Goal: Information Seeking & Learning: Learn about a topic

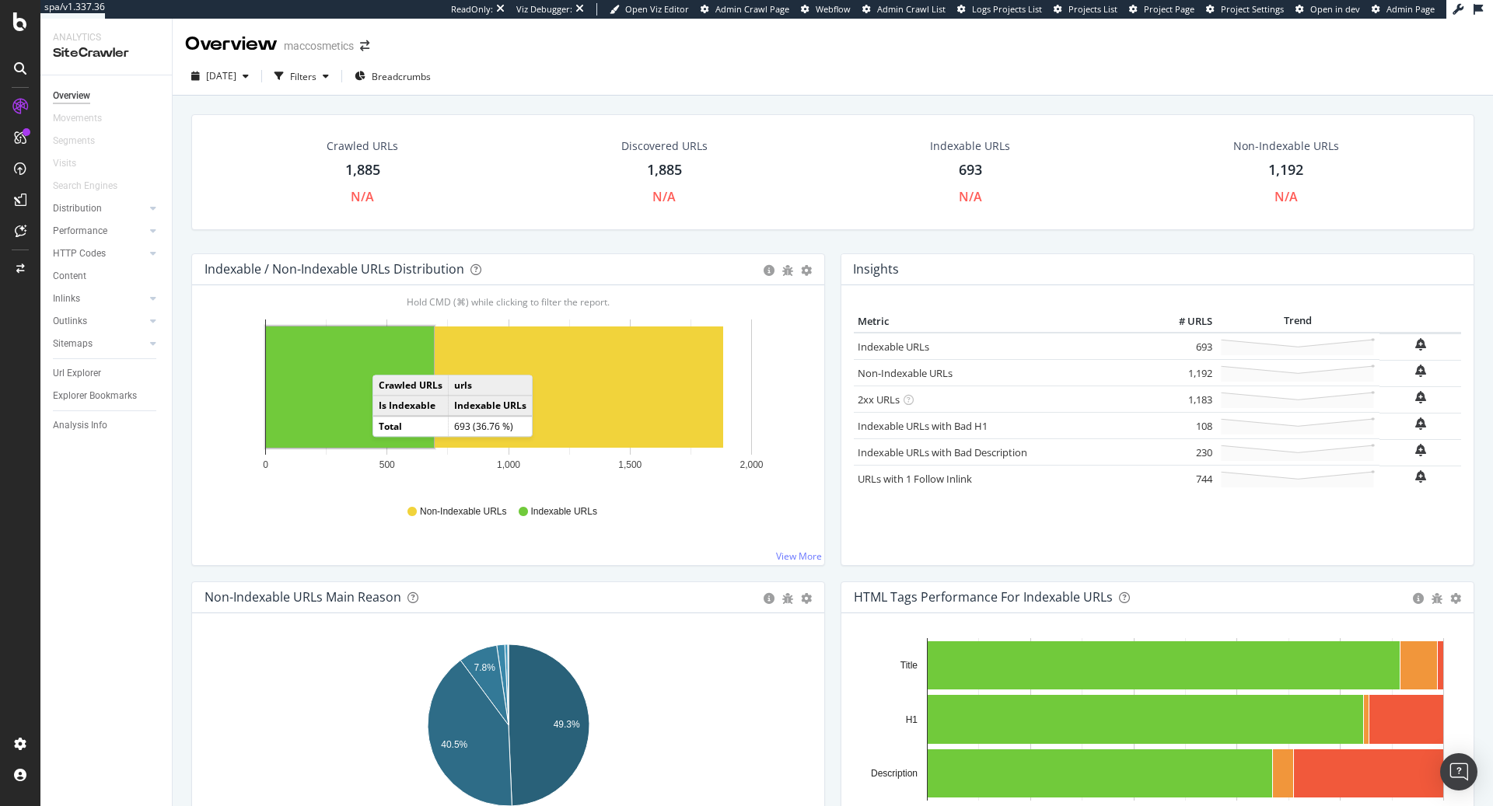
click at [388, 358] on rect "A chart." at bounding box center [350, 387] width 168 height 121
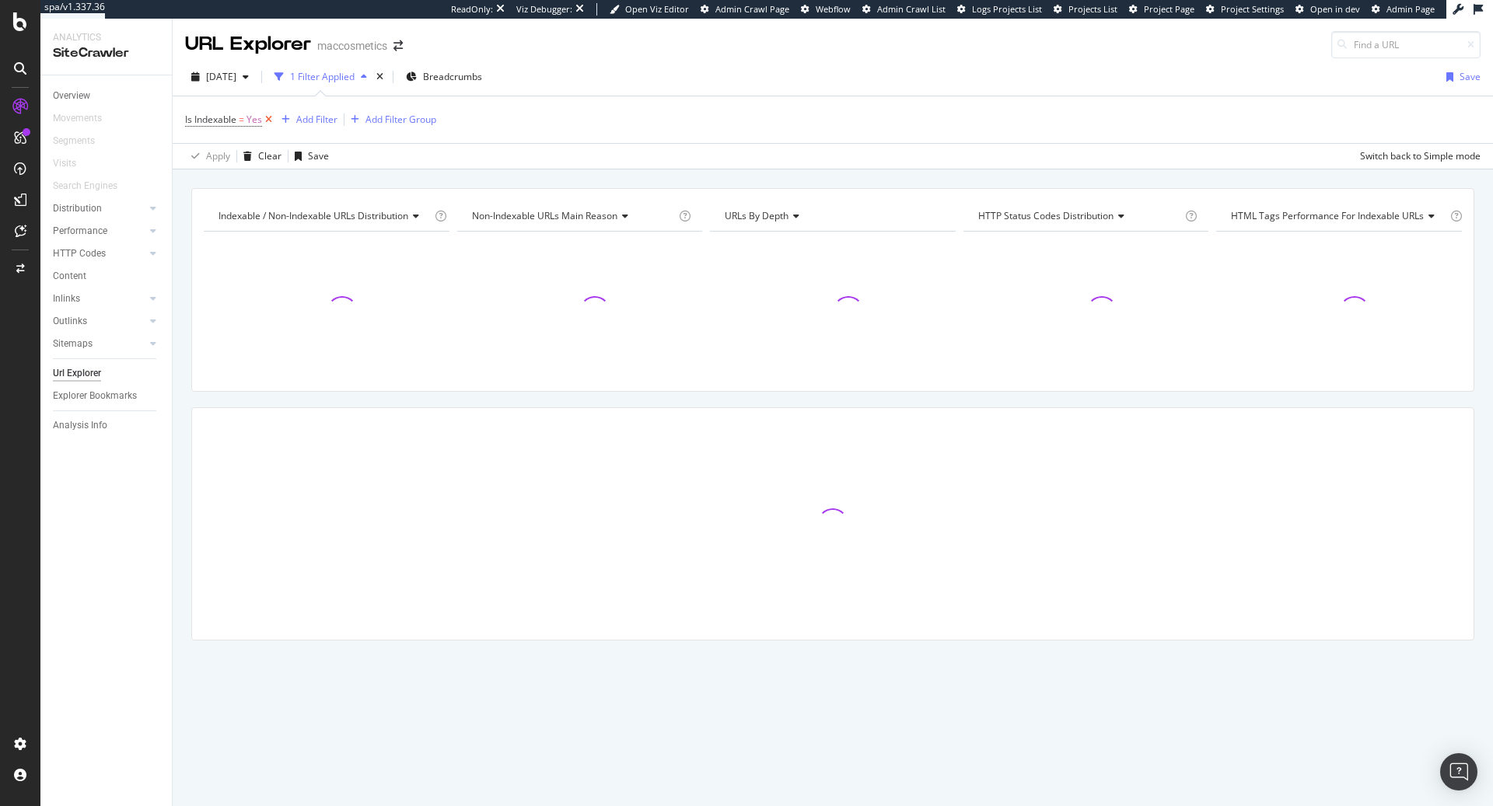
click at [271, 121] on icon at bounding box center [268, 120] width 13 height 16
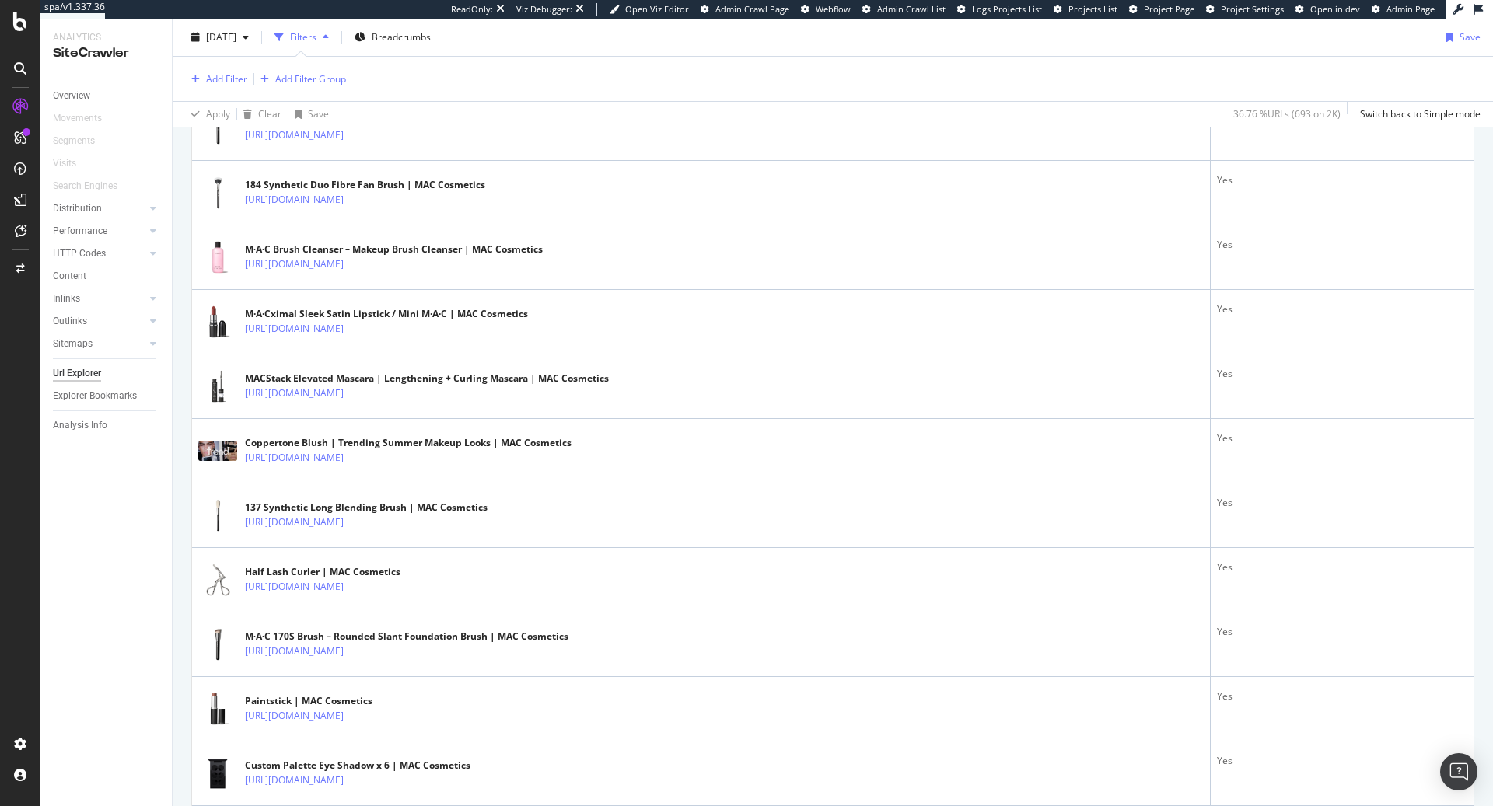
scroll to position [551, 0]
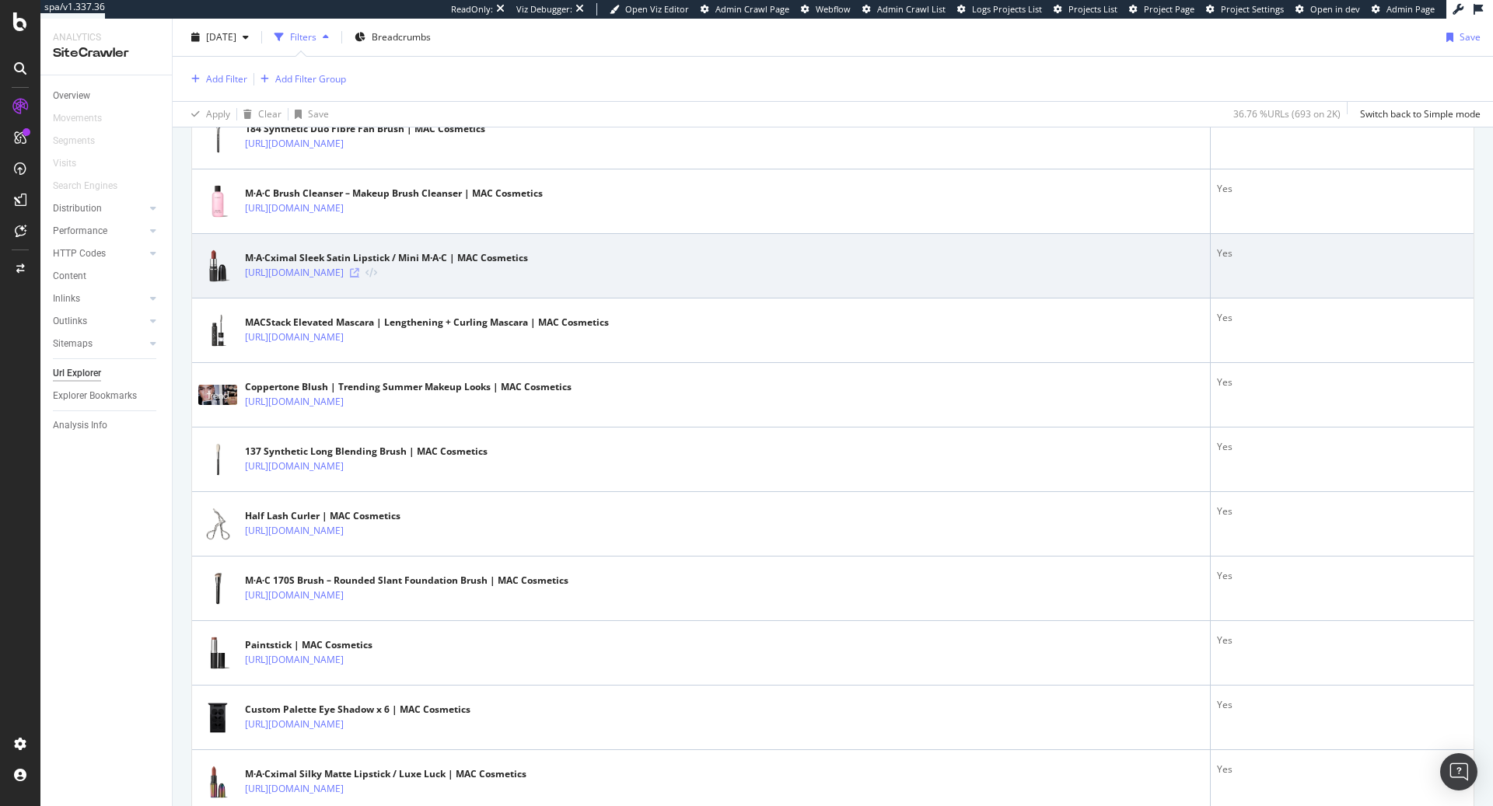
click at [359, 268] on icon at bounding box center [354, 272] width 9 height 9
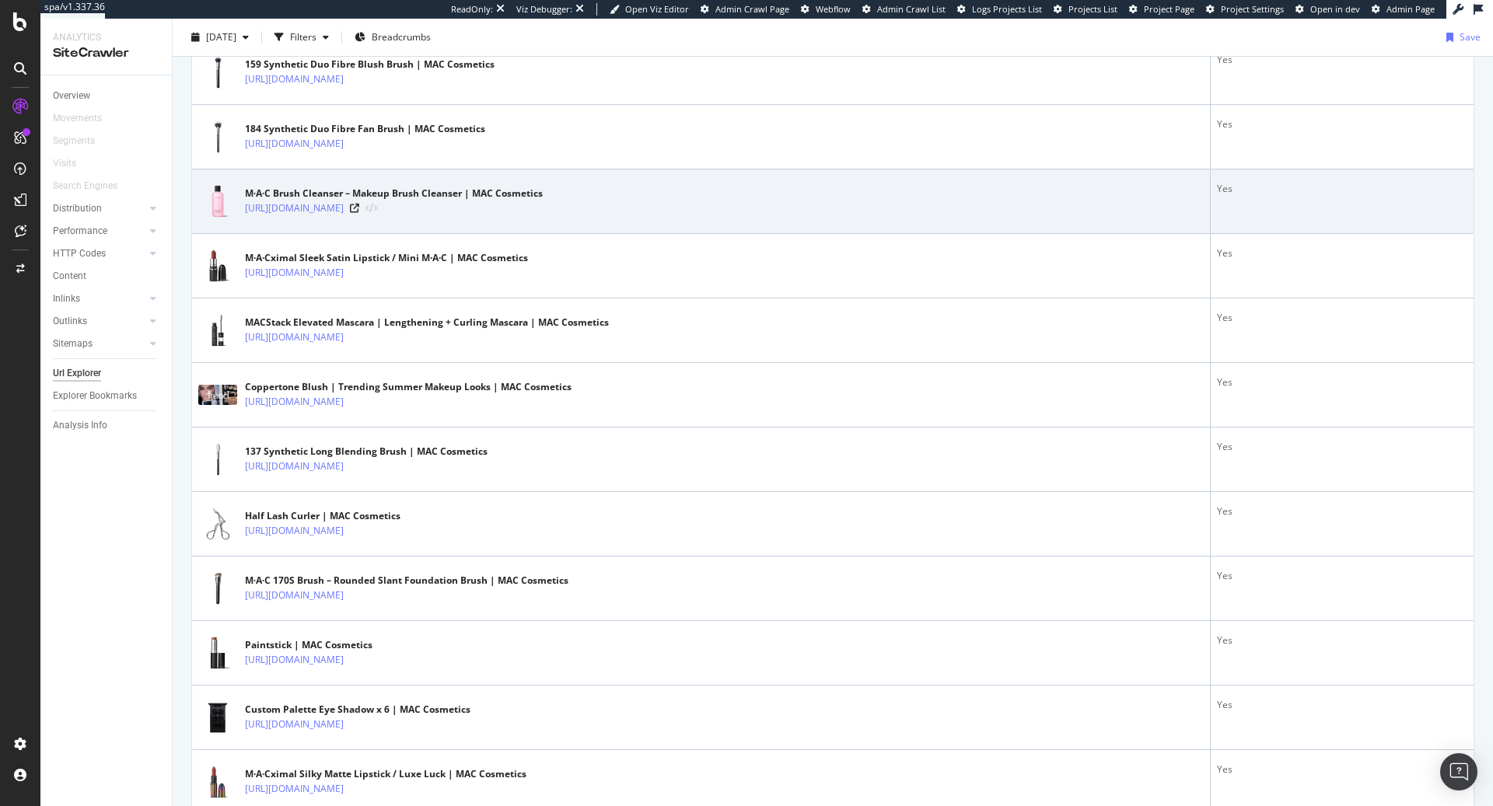
scroll to position [0, 0]
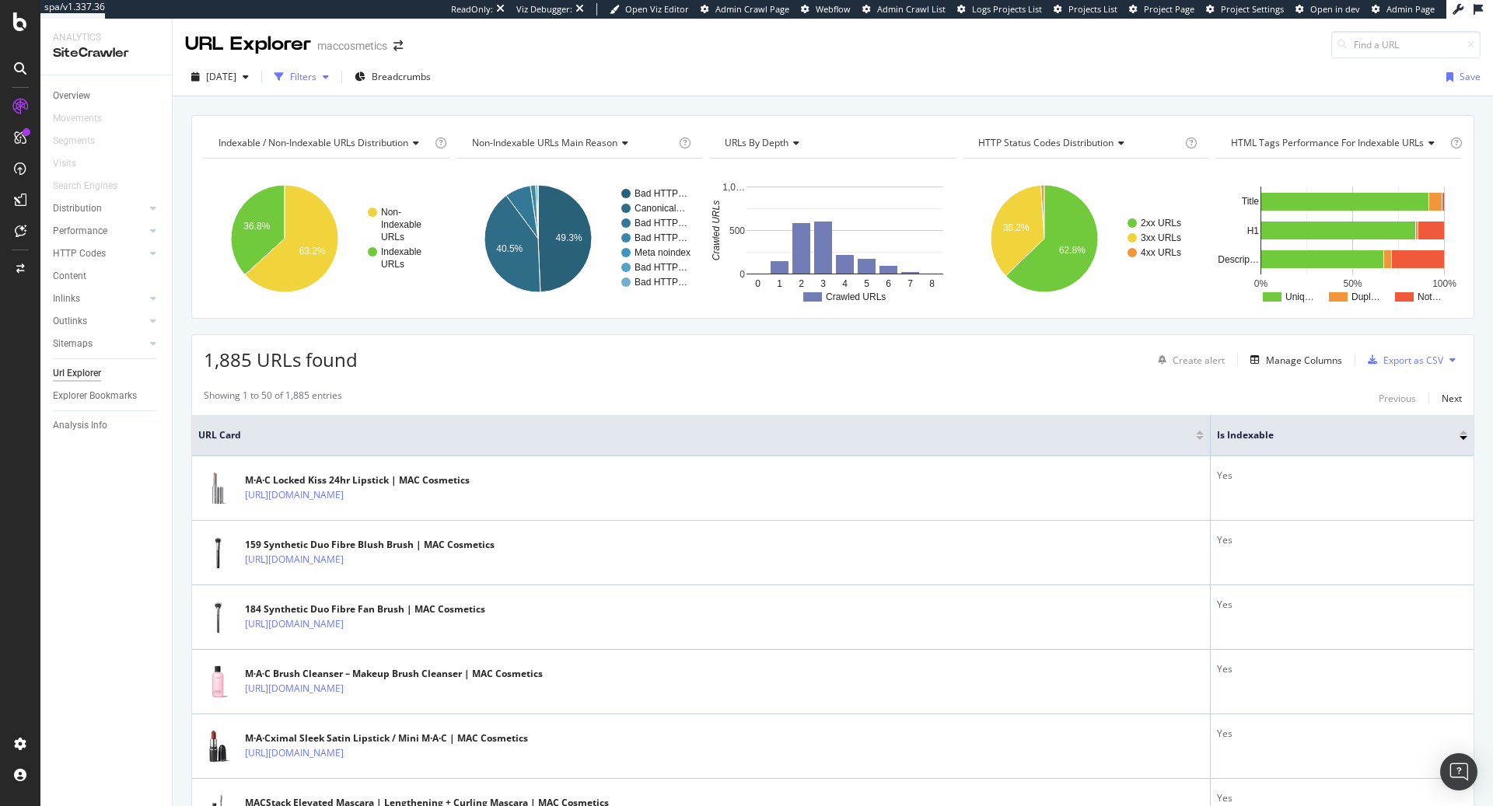
click at [284, 76] on icon "button" at bounding box center [278, 76] width 9 height 9
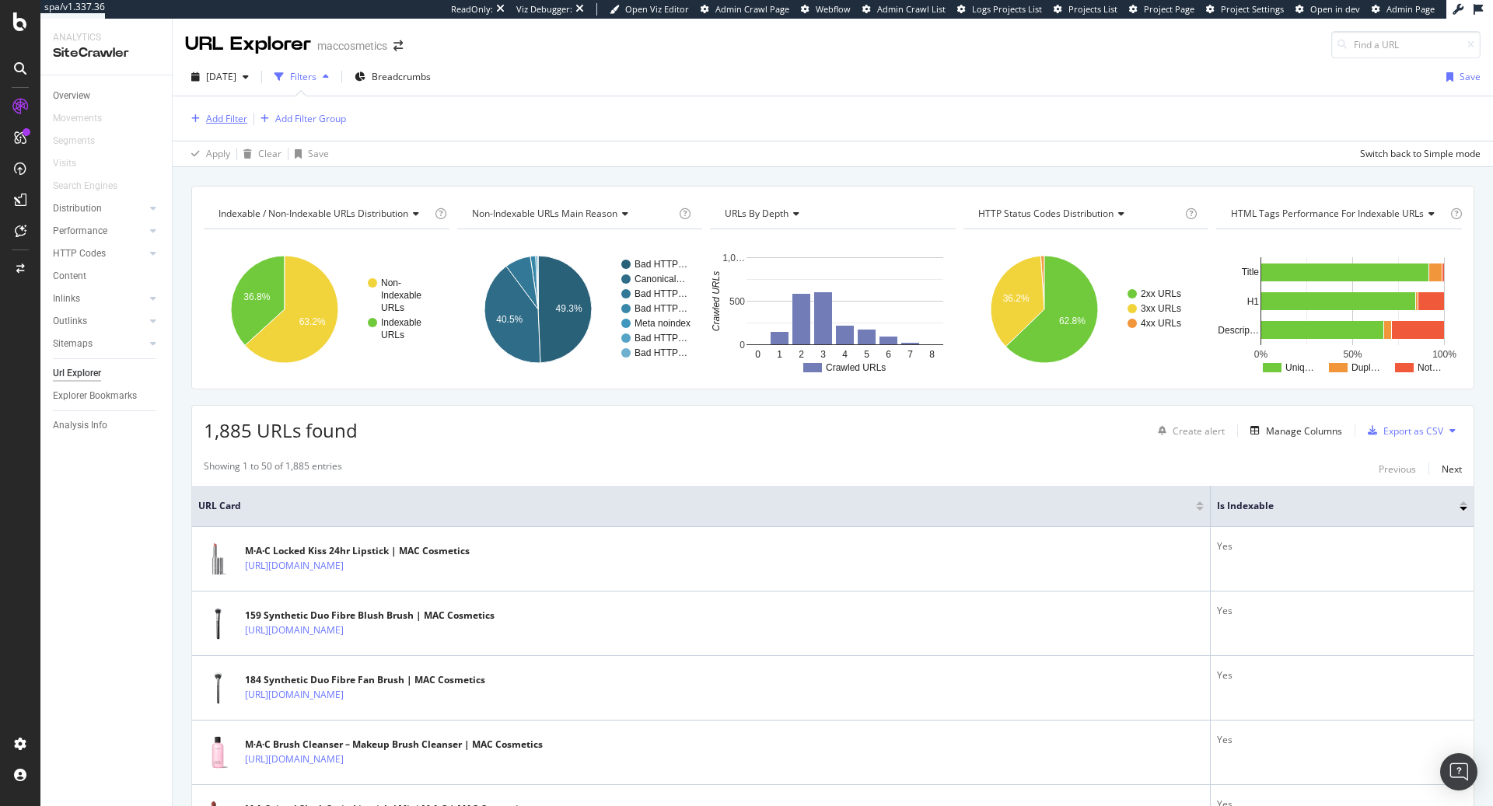
click at [235, 115] on div "Add Filter" at bounding box center [226, 118] width 41 height 13
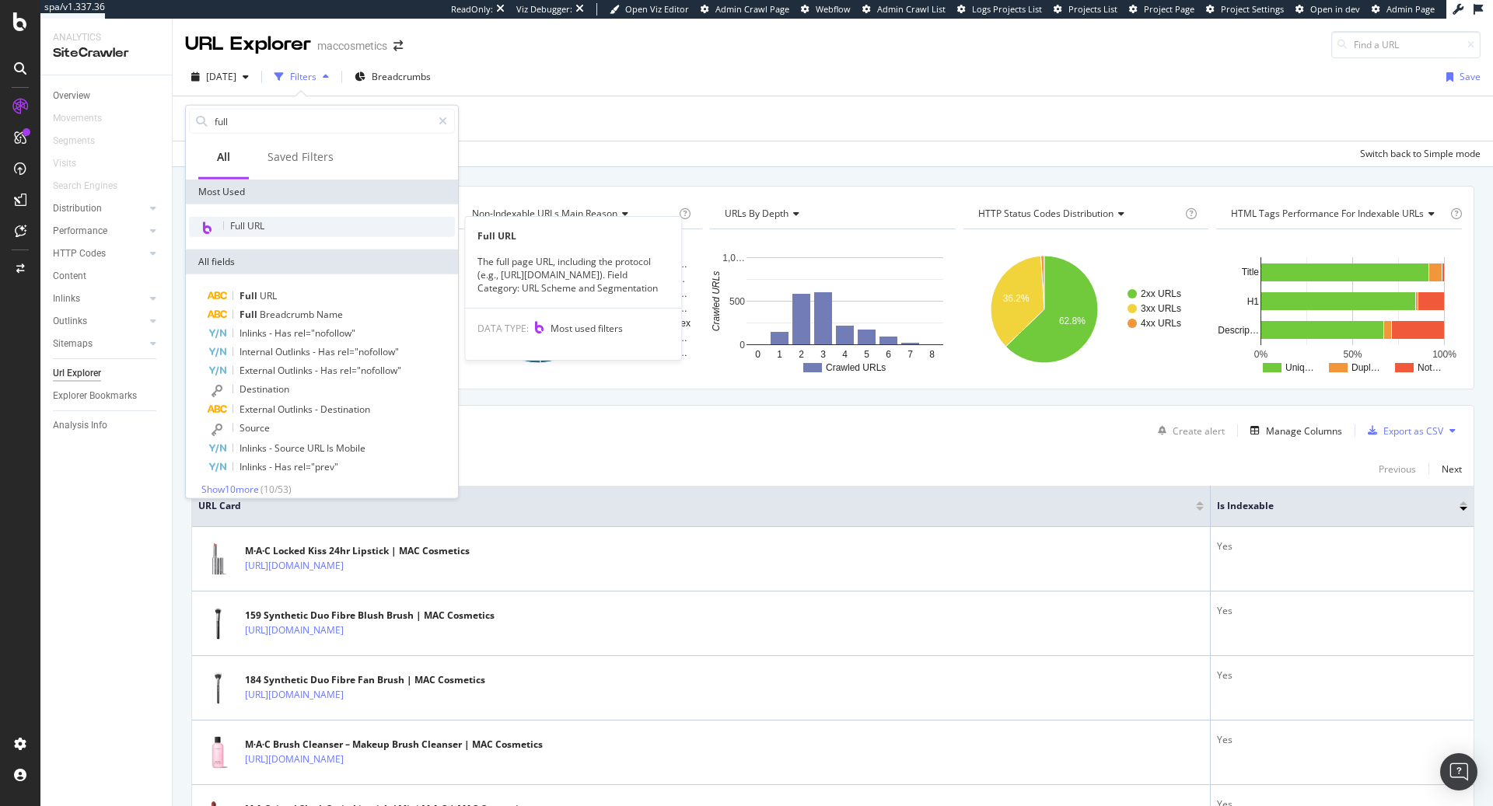
type input "full"
click at [313, 231] on div "Full URL" at bounding box center [322, 227] width 266 height 20
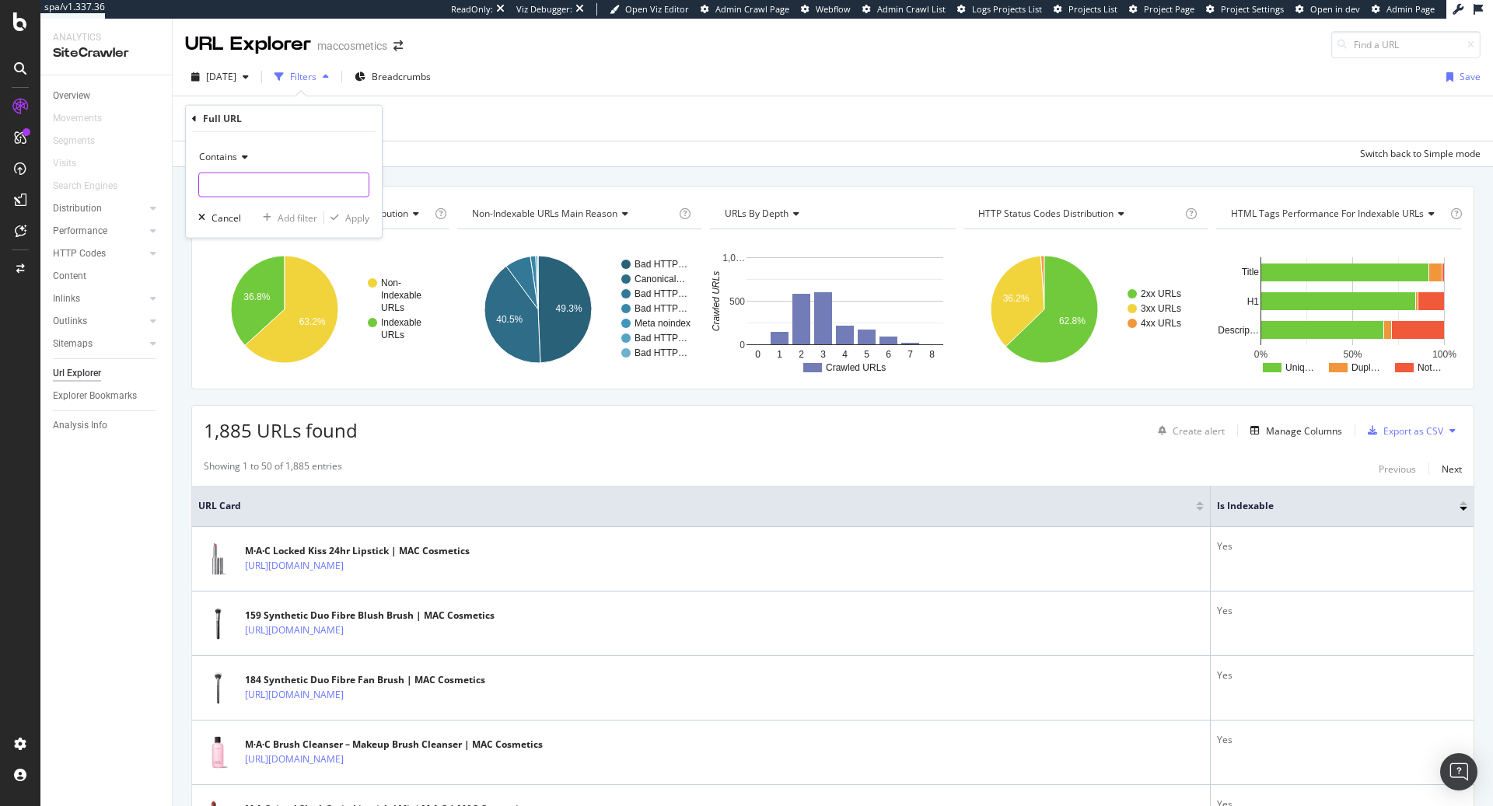
click at [267, 176] on input "text" at bounding box center [283, 185] width 169 height 25
type input ".fr"
click at [351, 215] on div "Apply" at bounding box center [357, 217] width 24 height 13
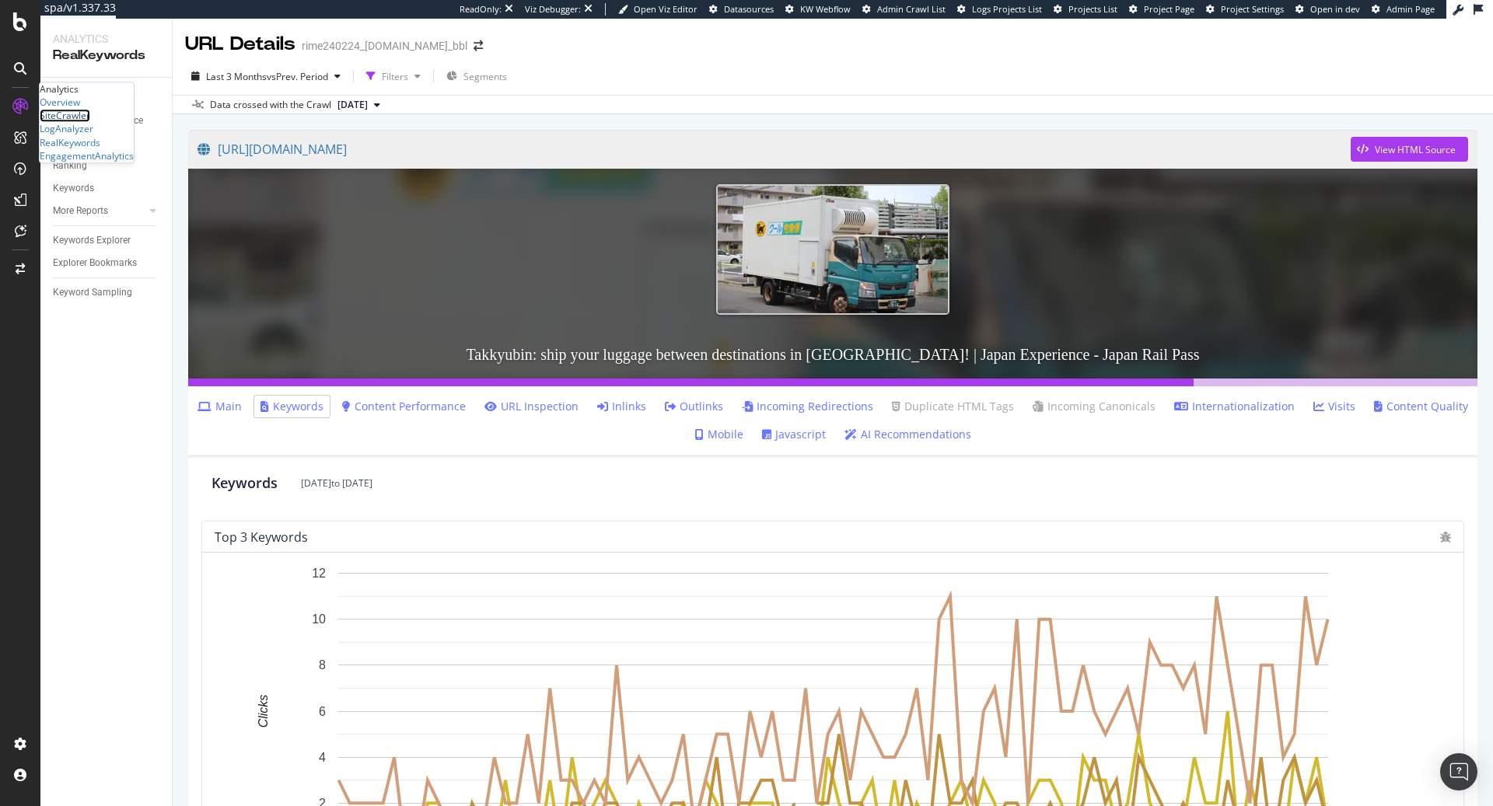
click at [85, 123] on div "SiteCrawler" at bounding box center [65, 116] width 51 height 13
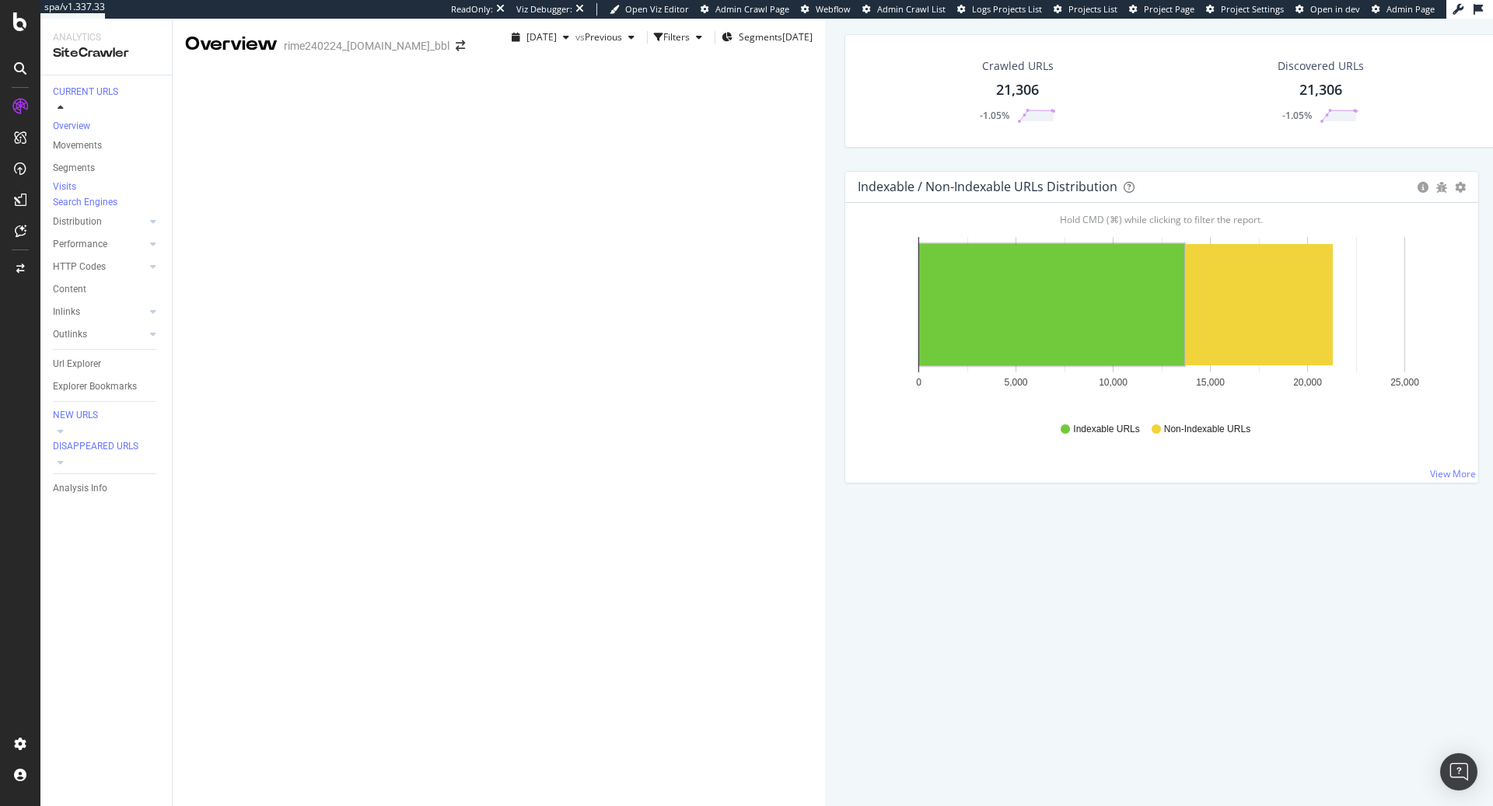
scroll to position [1132, 0]
click at [95, 149] on div "RealKeywords" at bounding box center [70, 142] width 61 height 13
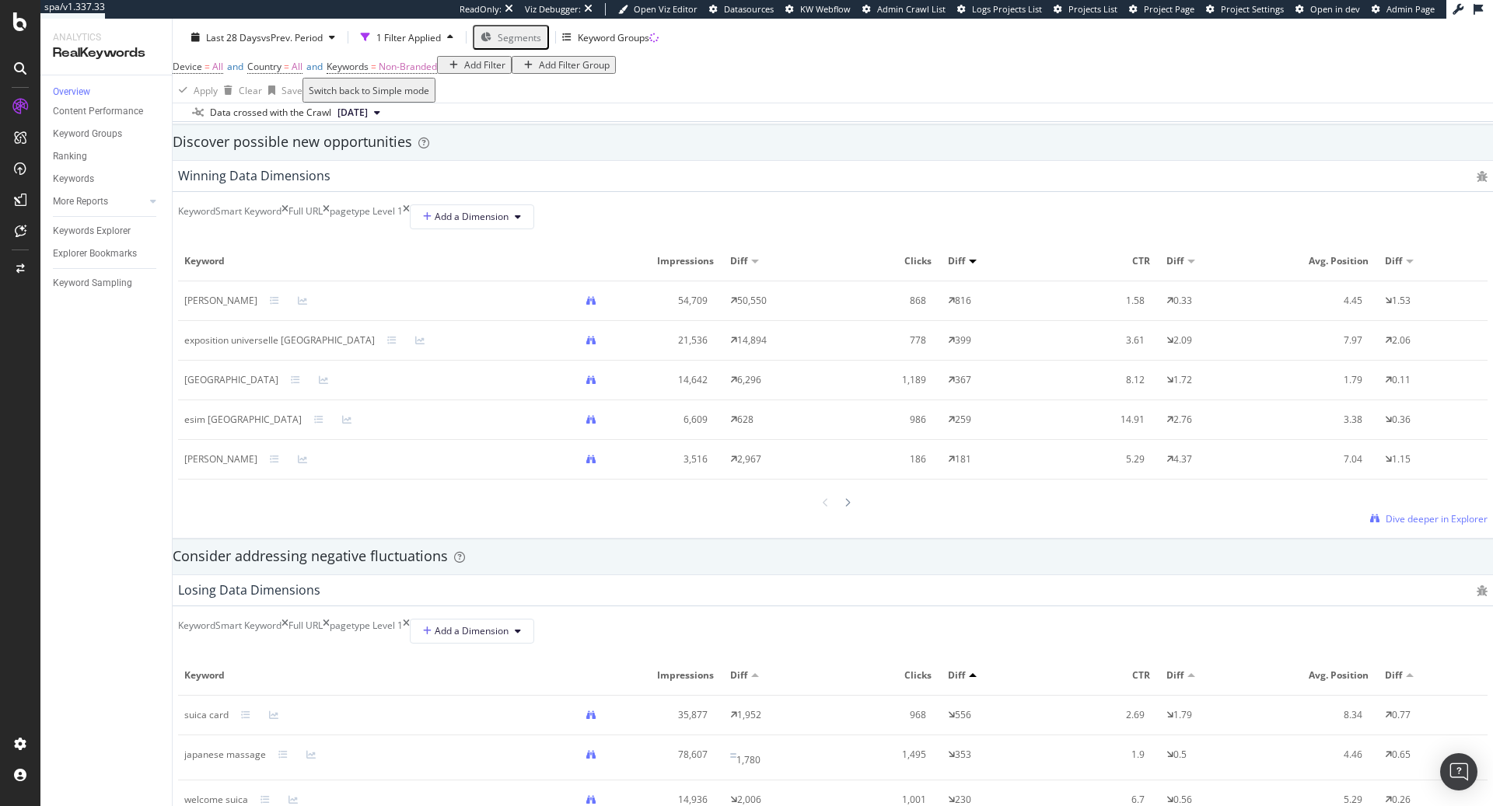
scroll to position [1434, 0]
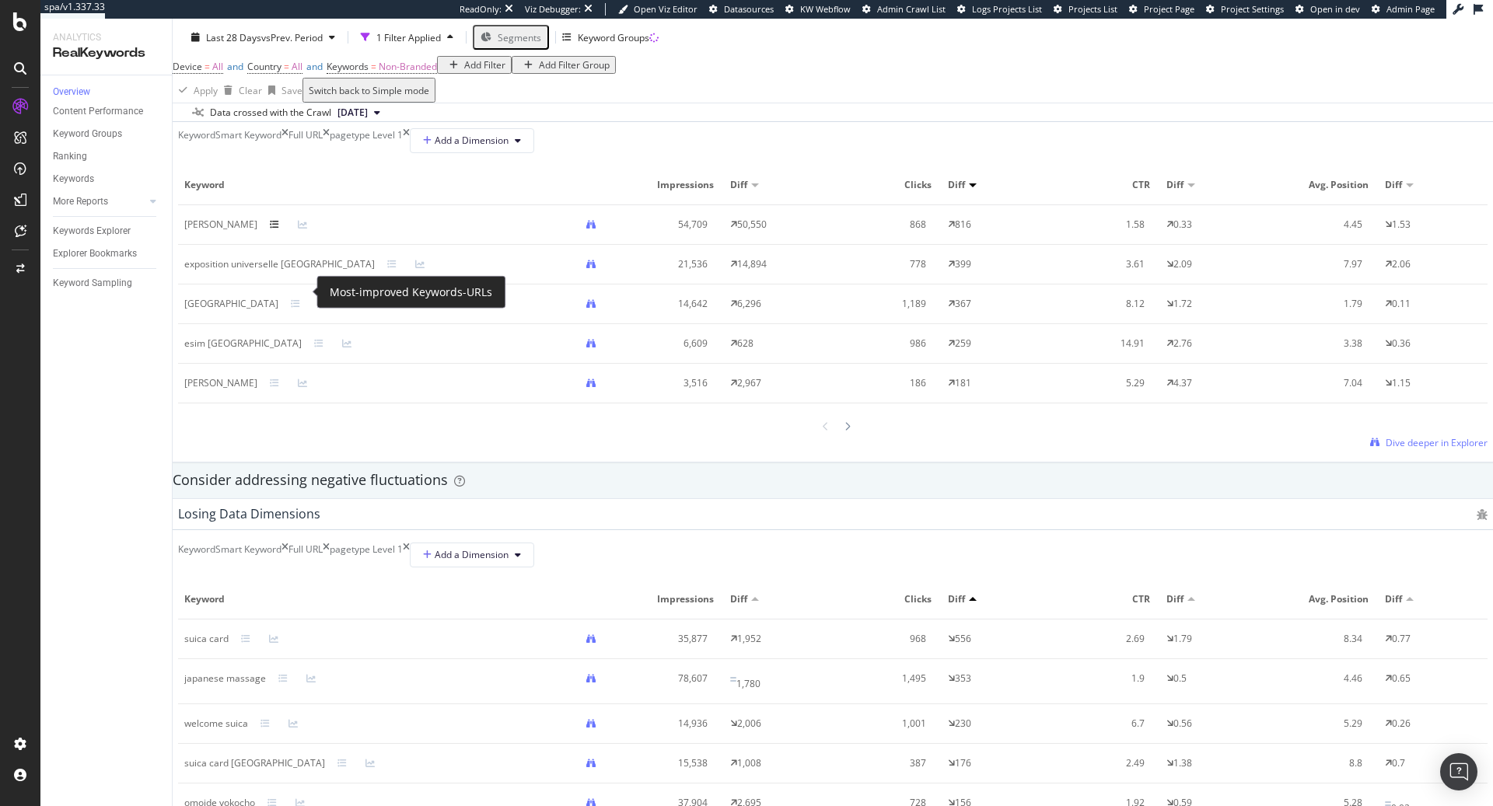
click at [279, 229] on icon at bounding box center [274, 224] width 9 height 9
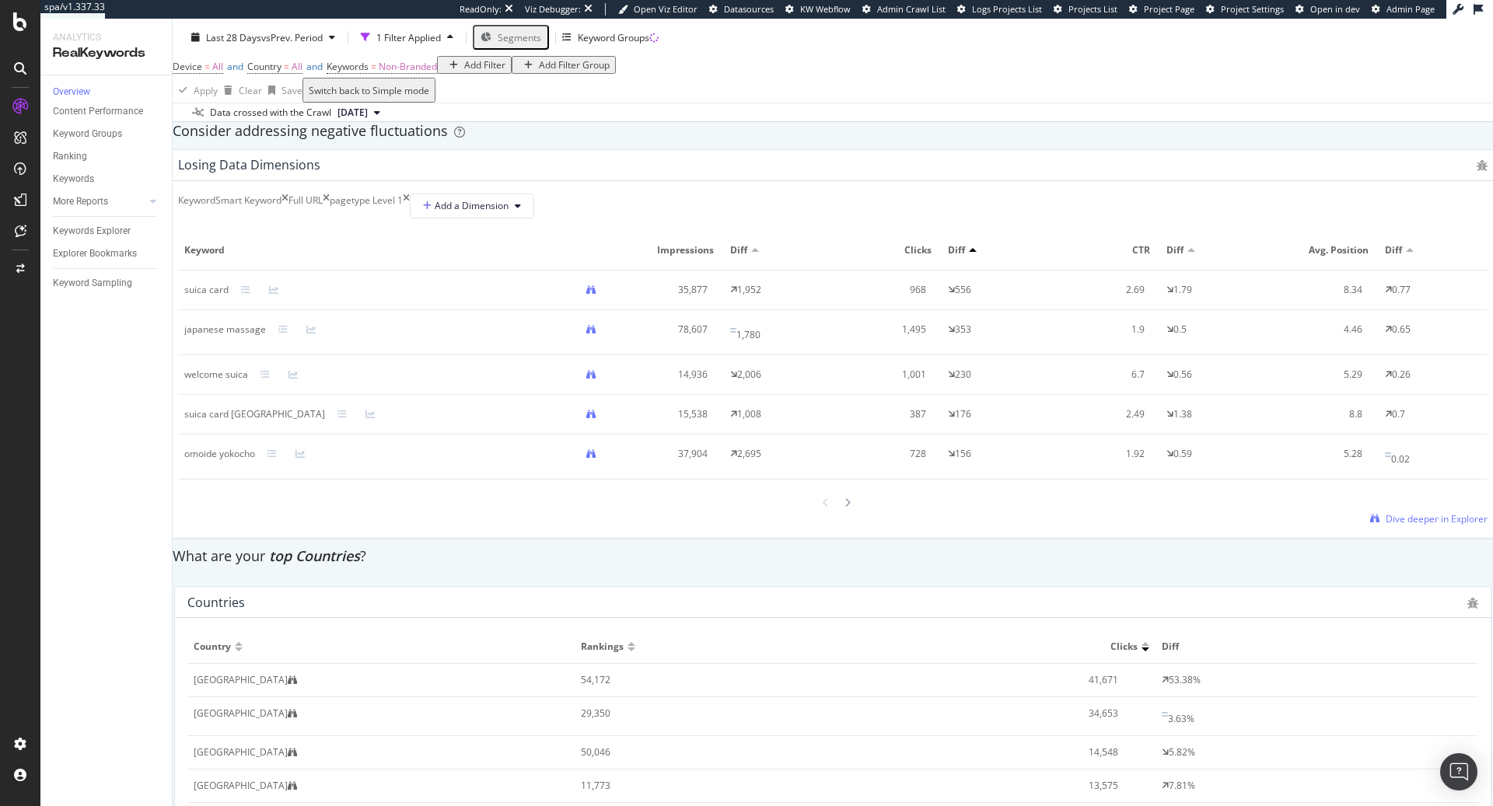
scroll to position [1908, 0]
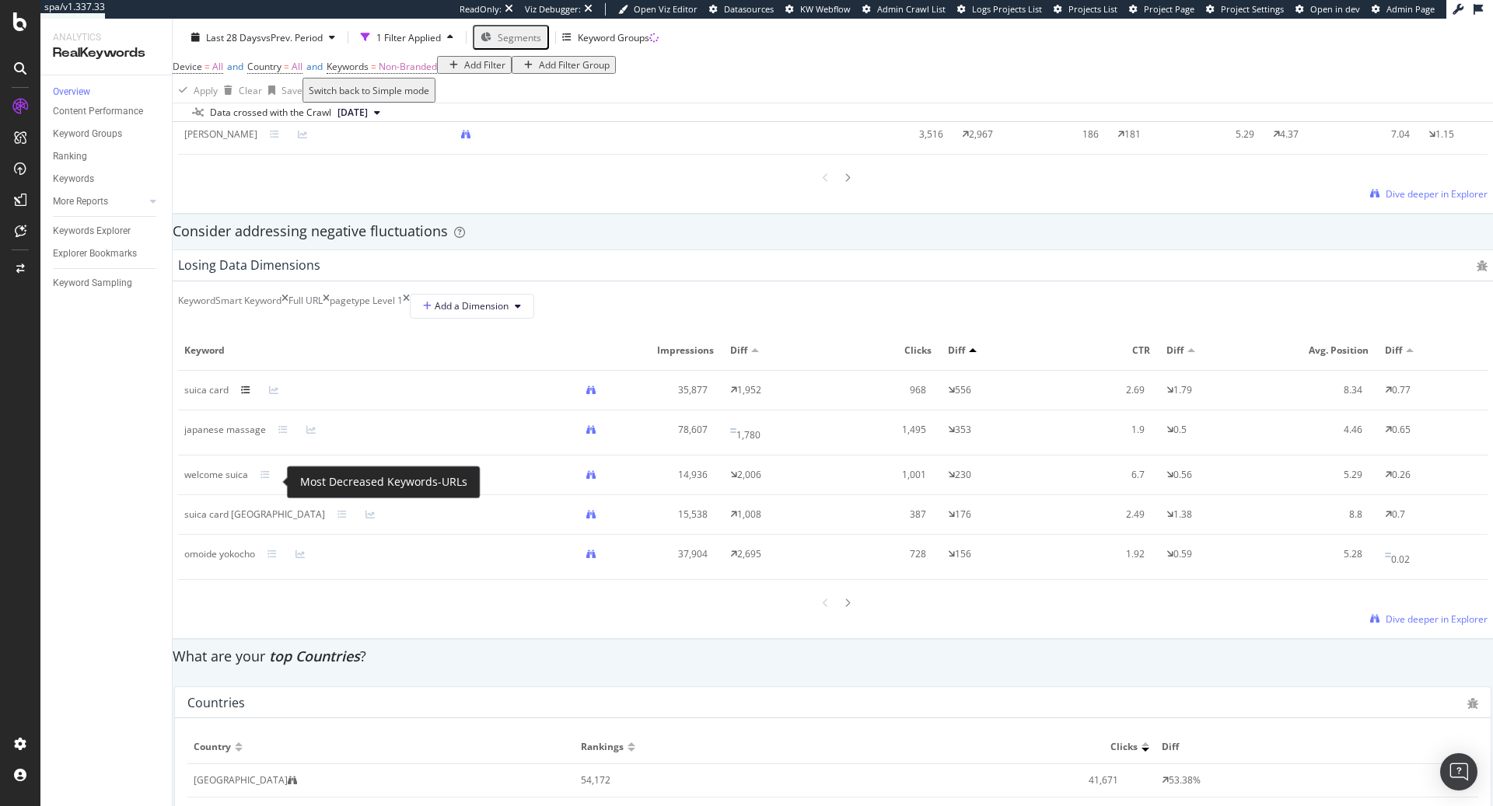
click at [250, 395] on icon at bounding box center [245, 390] width 9 height 9
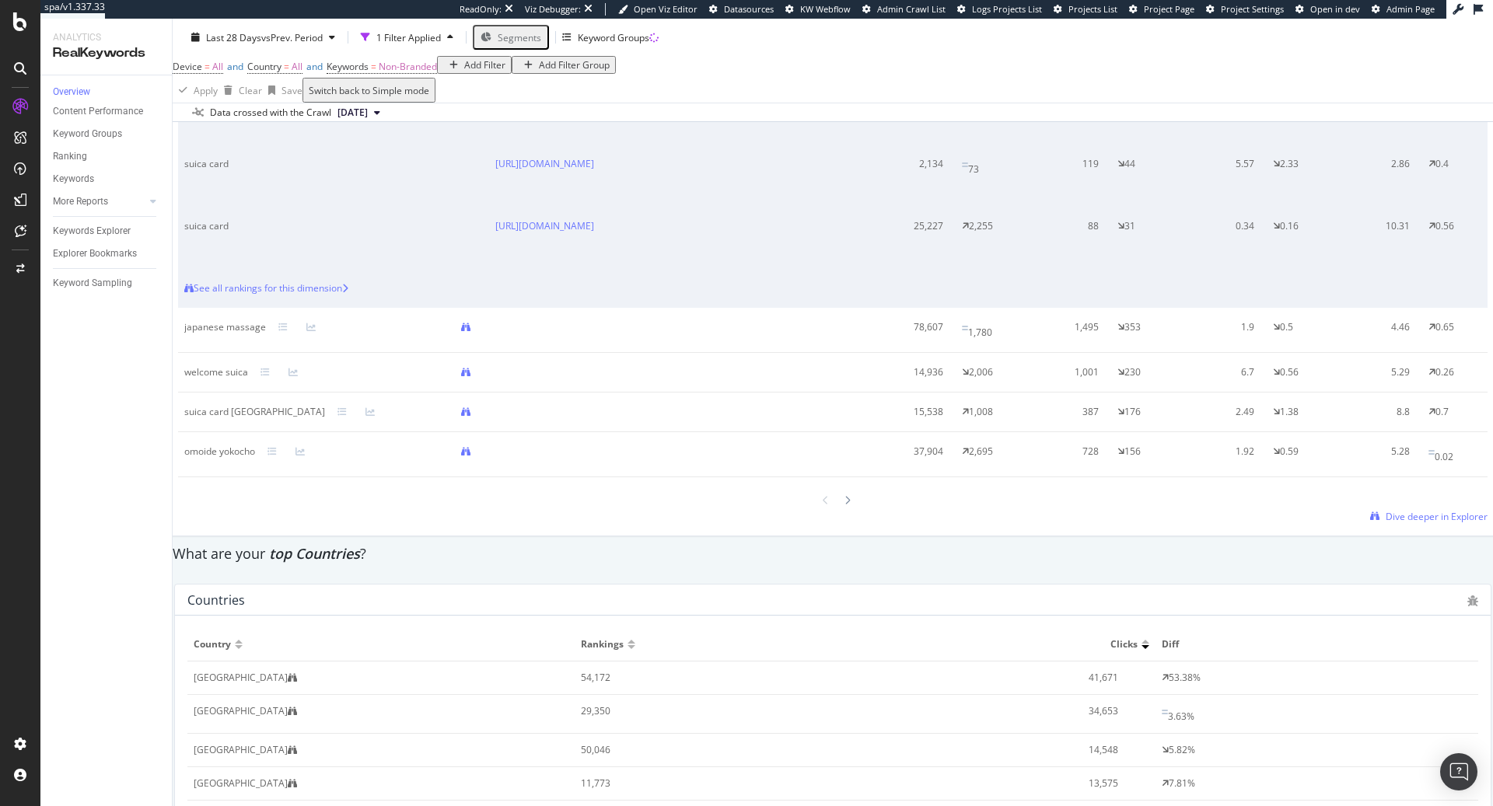
scroll to position [2377, 0]
